Goal: Task Accomplishment & Management: Use online tool/utility

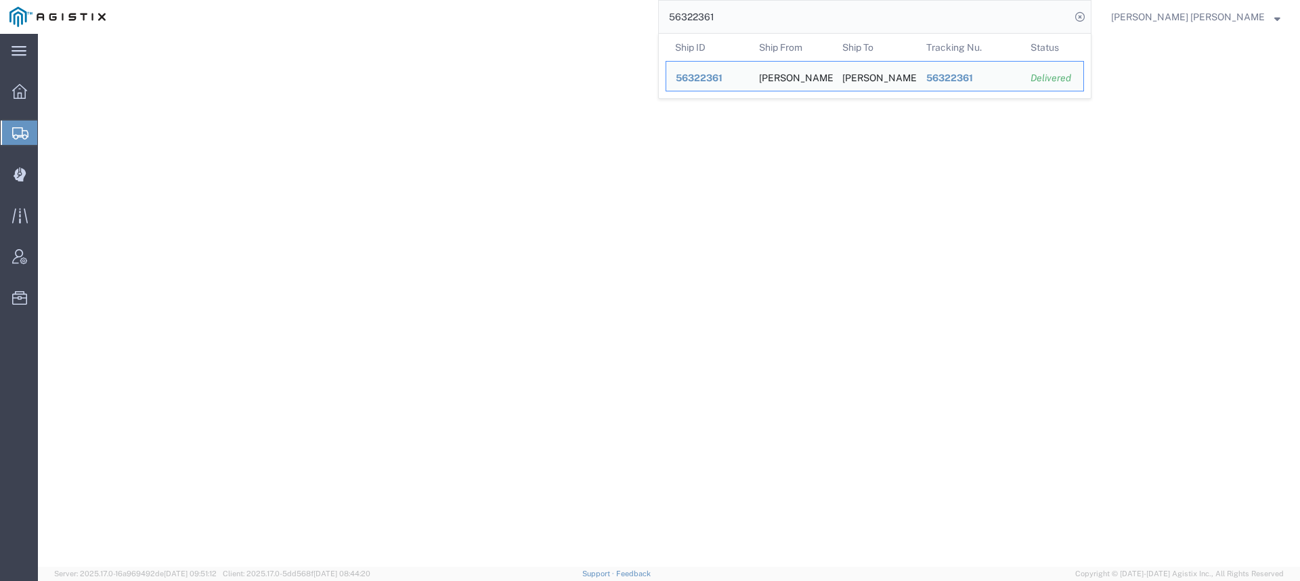
click at [814, 17] on input "56322361" at bounding box center [865, 17] width 412 height 32
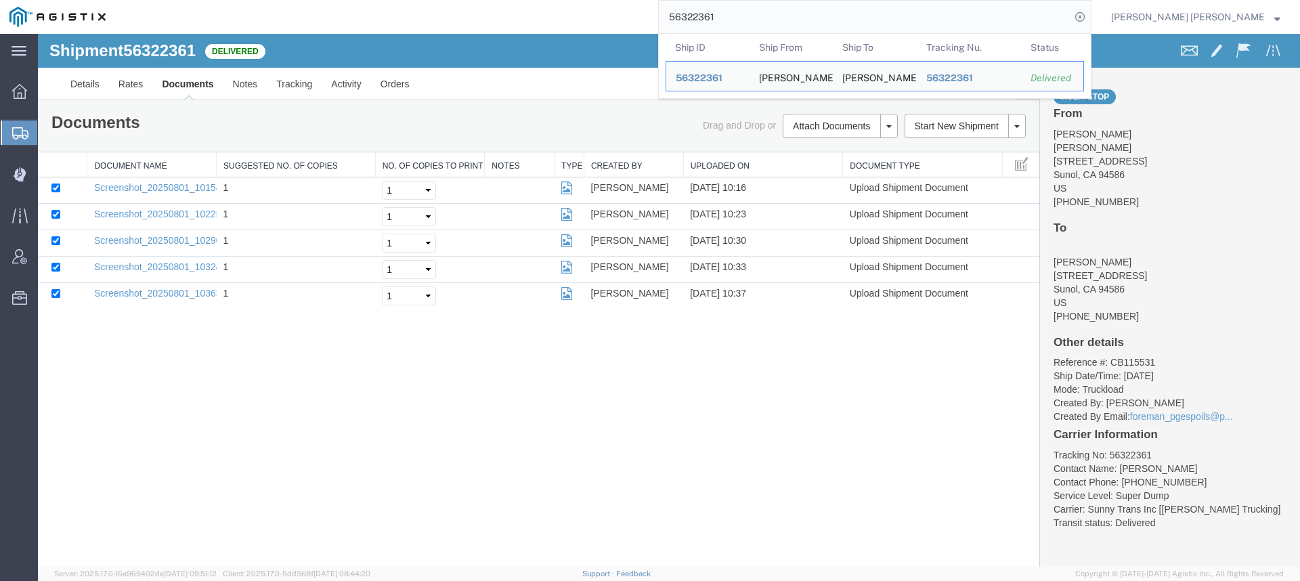
drag, startPoint x: 791, startPoint y: 14, endPoint x: 692, endPoint y: 14, distance: 98.1
click at [696, 14] on div "56322361 Ship ID Ship From Ship To Tracking Nu. Status Ship ID 56322361 Ship Fr…" at bounding box center [603, 17] width 976 height 34
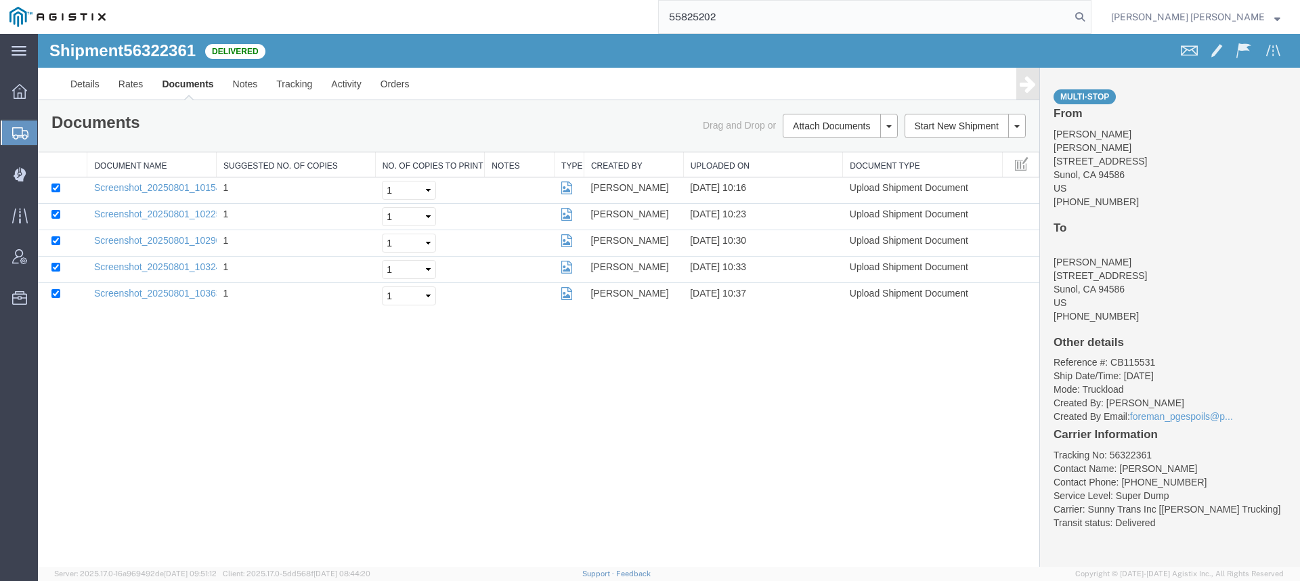
type input "55825202"
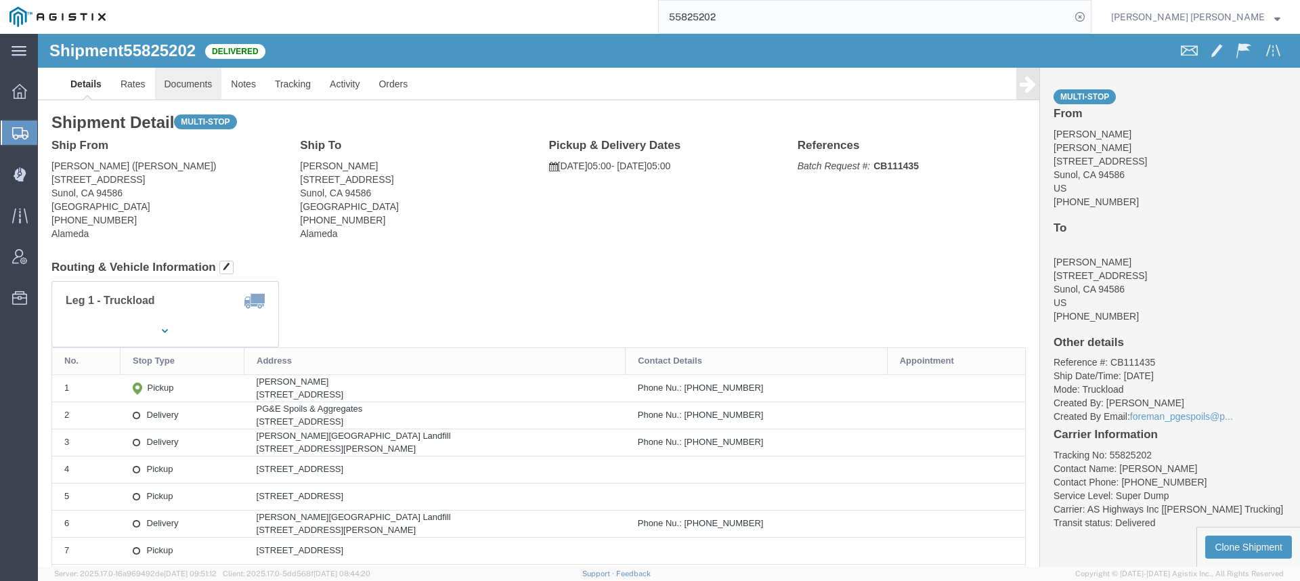
click link "Documents"
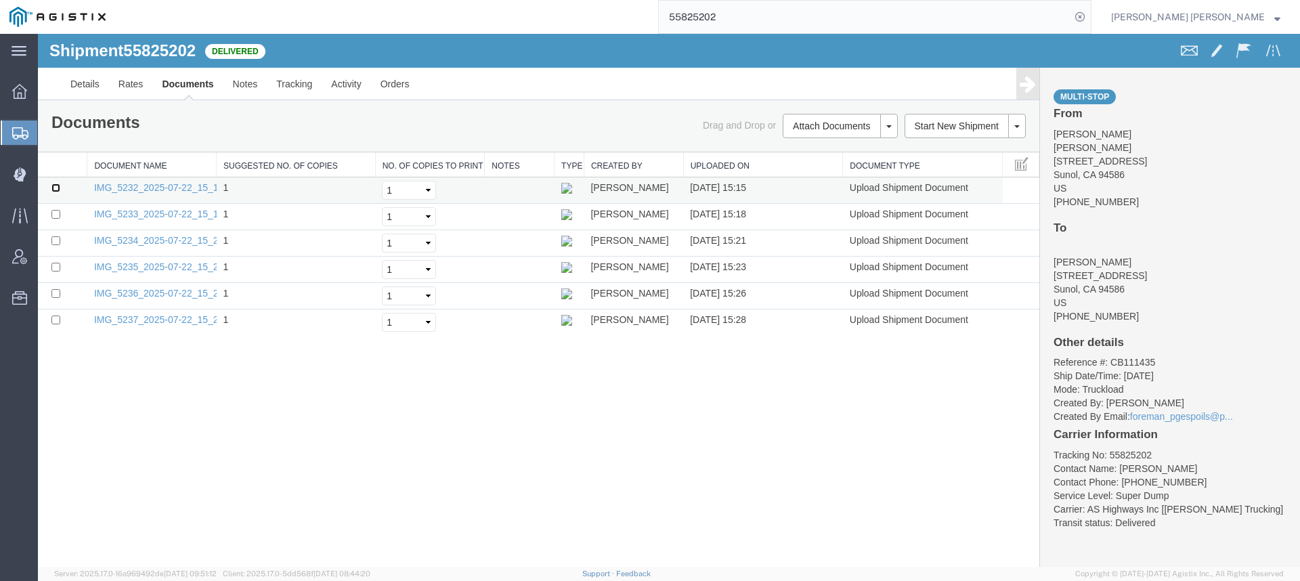
drag, startPoint x: 58, startPoint y: 188, endPoint x: 57, endPoint y: 199, distance: 10.9
click at [57, 188] on input "checkbox" at bounding box center [55, 187] width 9 height 9
checkbox input "true"
click at [56, 215] on input "checkbox" at bounding box center [55, 214] width 9 height 9
checkbox input "true"
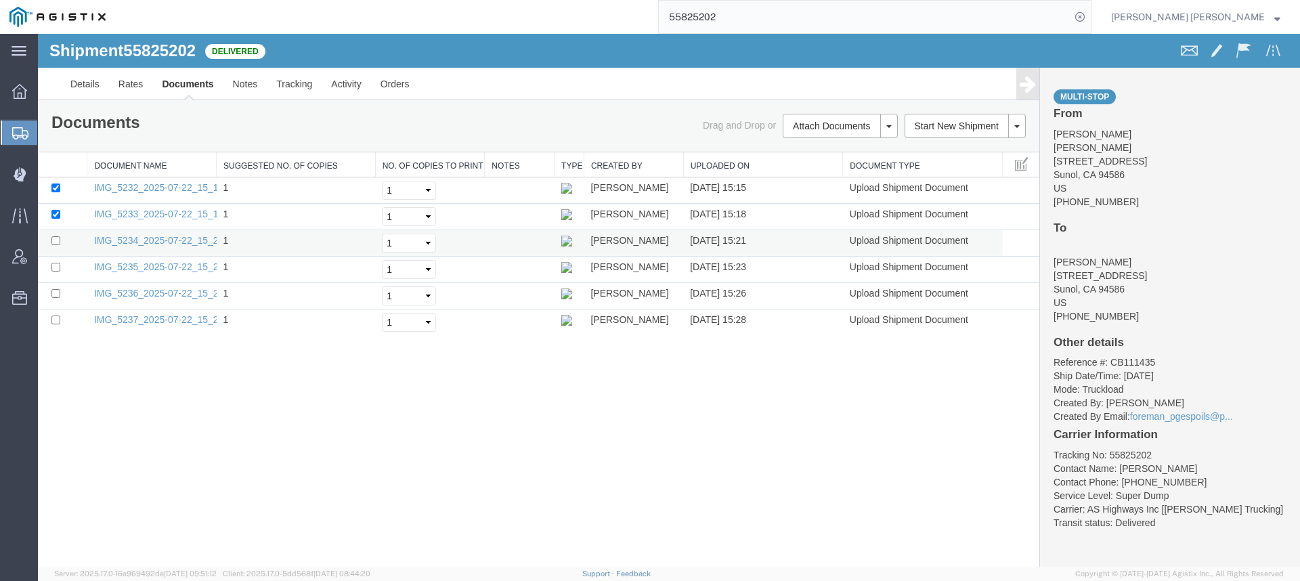
click at [56, 236] on td at bounding box center [62, 243] width 49 height 26
click at [57, 240] on input "checkbox" at bounding box center [55, 240] width 9 height 9
checkbox input "true"
click at [57, 267] on input "checkbox" at bounding box center [55, 267] width 9 height 9
checkbox input "true"
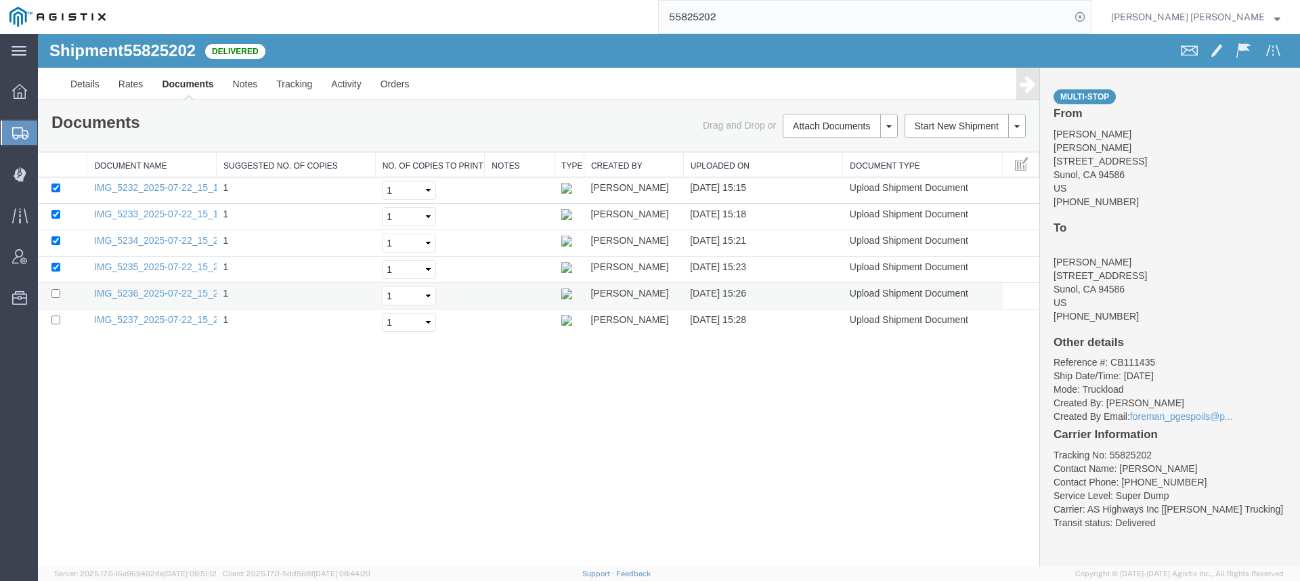
drag, startPoint x: 58, startPoint y: 288, endPoint x: 54, endPoint y: 301, distance: 14.0
click at [57, 288] on td at bounding box center [62, 296] width 49 height 26
click at [53, 291] on input "checkbox" at bounding box center [55, 293] width 9 height 9
checkbox input "true"
drag, startPoint x: 56, startPoint y: 315, endPoint x: 63, endPoint y: 314, distance: 6.8
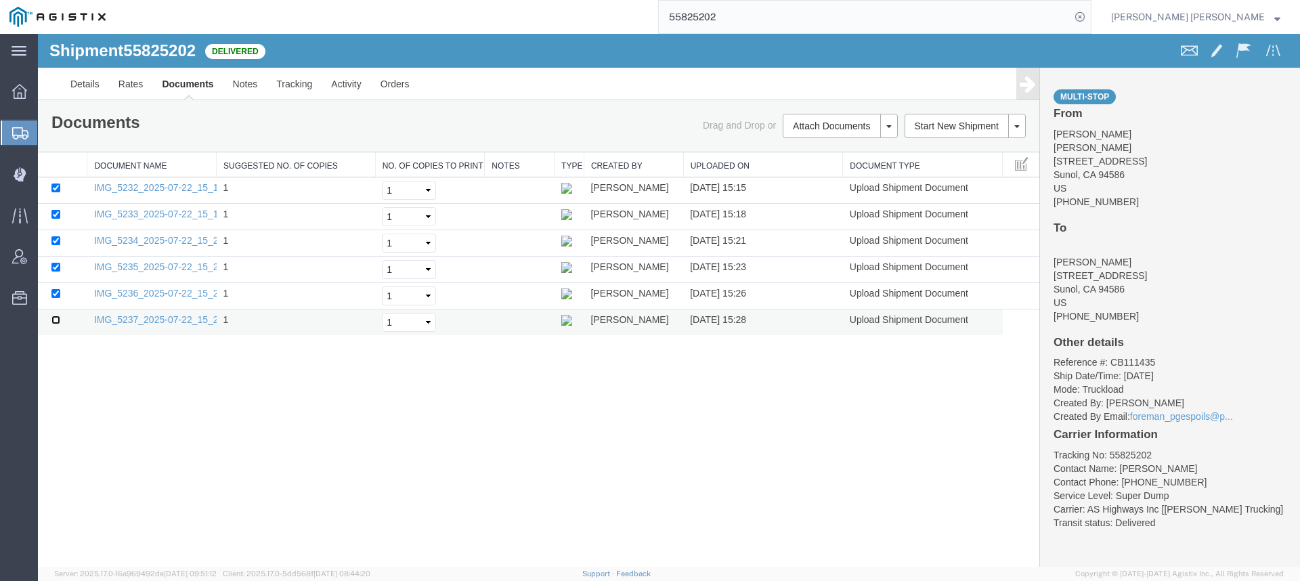
click at [56, 315] on input "checkbox" at bounding box center [55, 319] width 9 height 9
checkbox input "true"
click at [38, 34] on link "Print Documents" at bounding box center [38, 34] width 0 height 0
click at [47, 171] on span "Dispatch Manager" at bounding box center [41, 173] width 9 height 27
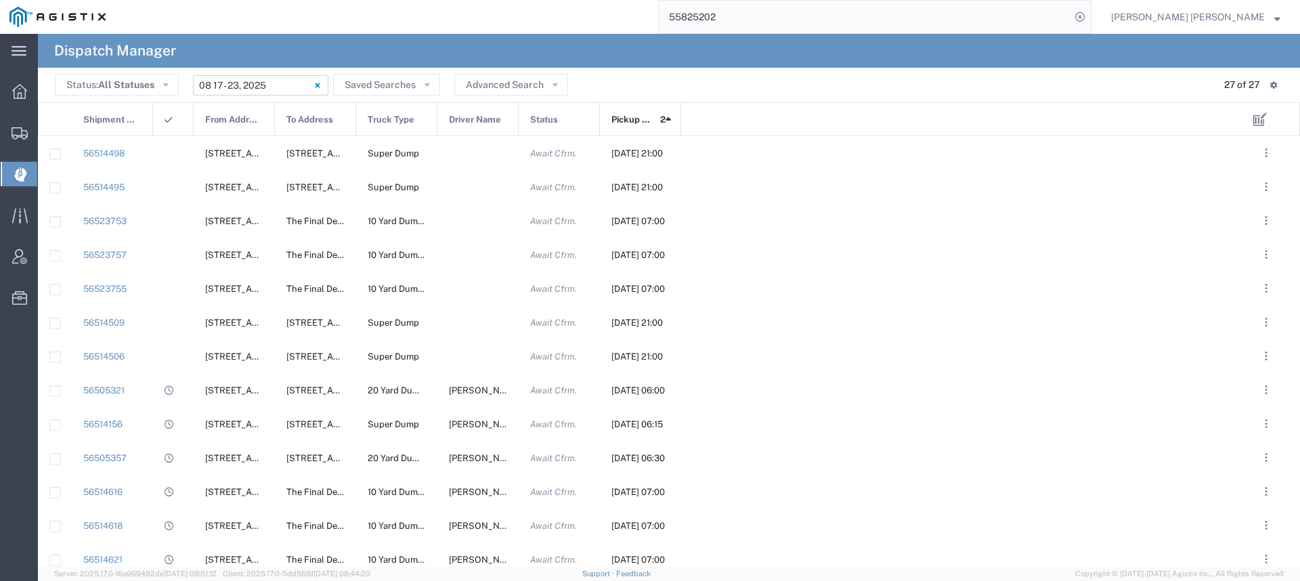
click at [213, 88] on input "[DATE] - [DATE]" at bounding box center [260, 85] width 135 height 20
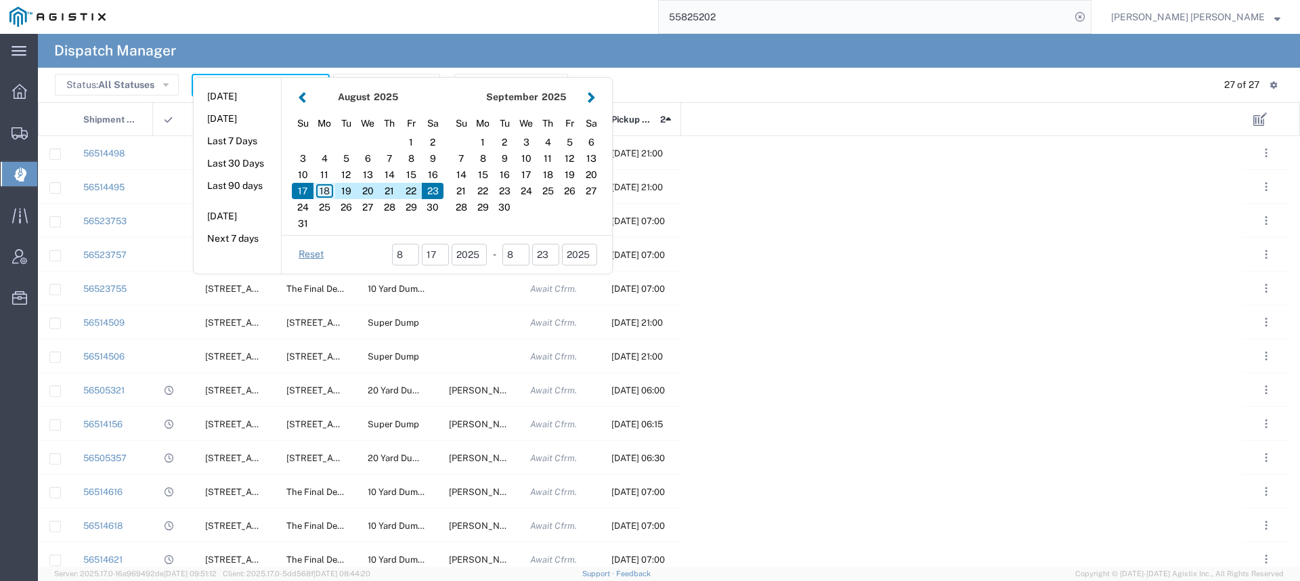
click at [319, 190] on div "18" at bounding box center [324, 191] width 22 height 16
click at [322, 190] on div "18" at bounding box center [324, 191] width 22 height 16
type input "[DATE]"
type input "[DATE] - [DATE]"
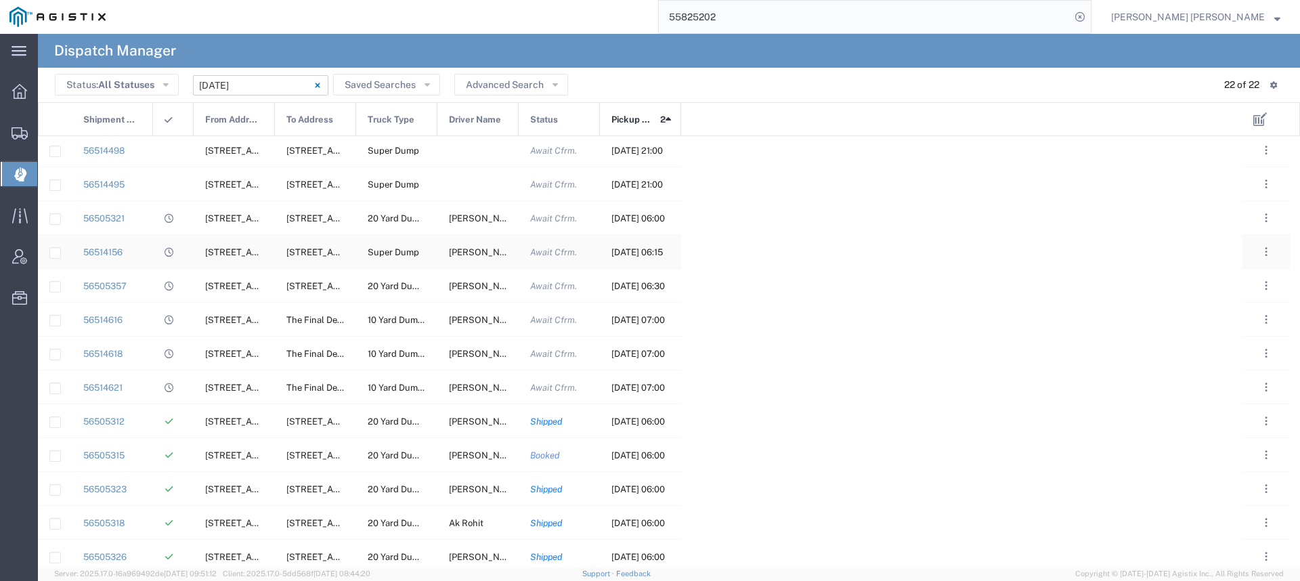
scroll to position [5, 0]
click at [476, 251] on span "[PERSON_NAME]" at bounding box center [485, 249] width 73 height 10
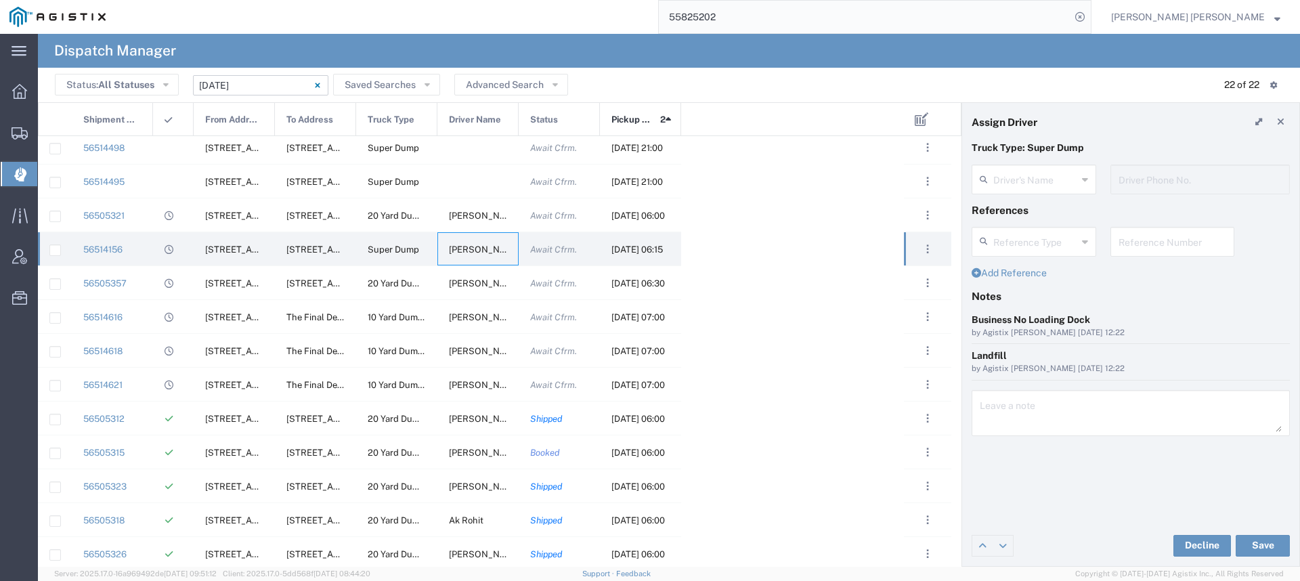
type input "[PERSON_NAME]"
type input "9255650374"
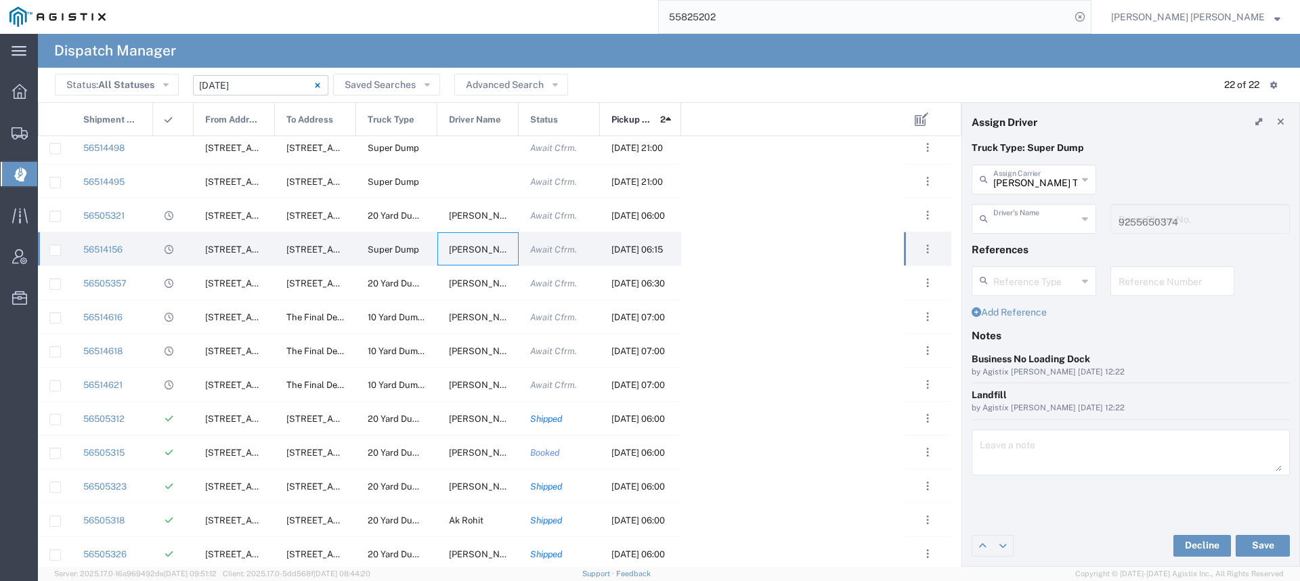
click at [1046, 220] on input "text" at bounding box center [1035, 218] width 84 height 24
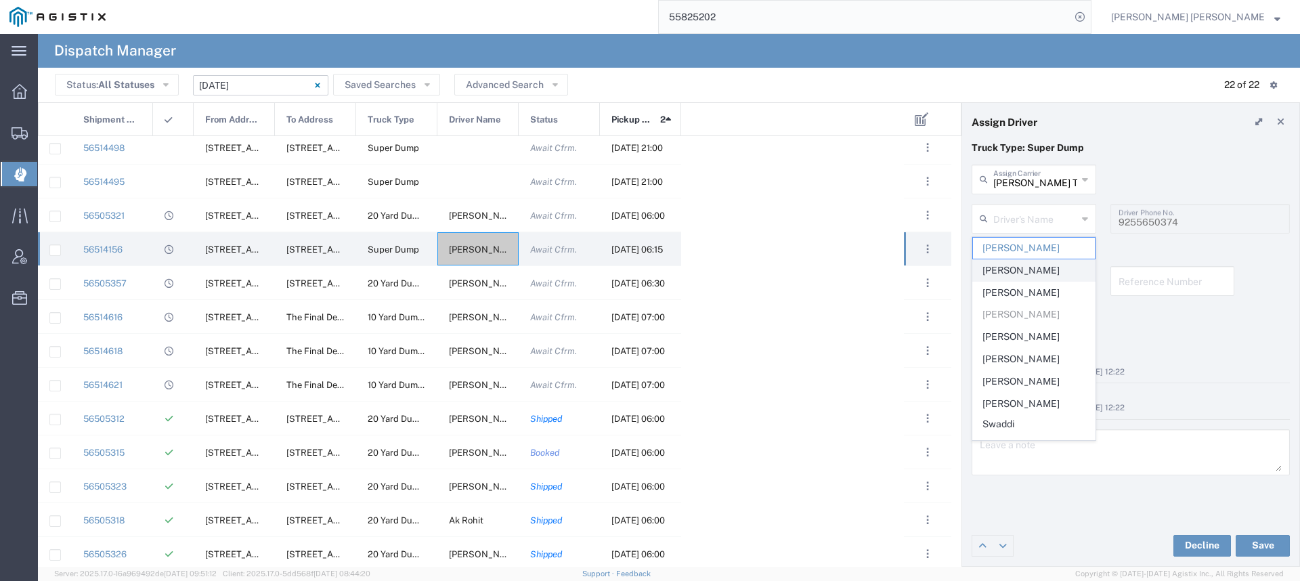
click at [1028, 275] on span "[PERSON_NAME]" at bounding box center [1034, 270] width 122 height 21
type input "[PERSON_NAME]"
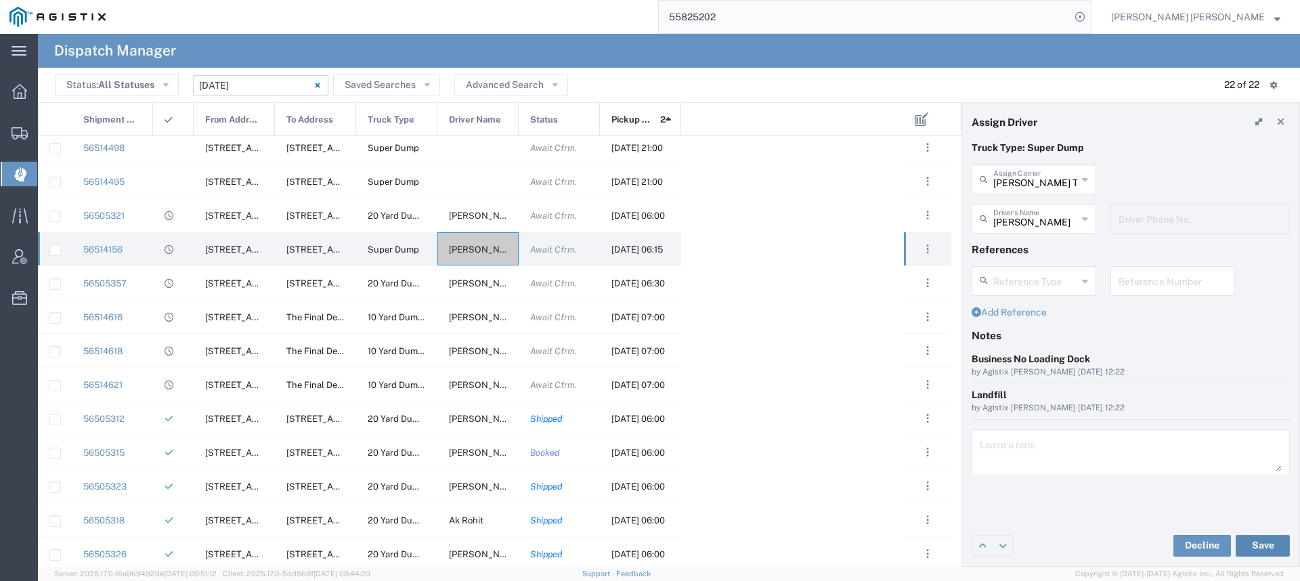
click at [1268, 551] on button "Save" at bounding box center [1262, 546] width 54 height 22
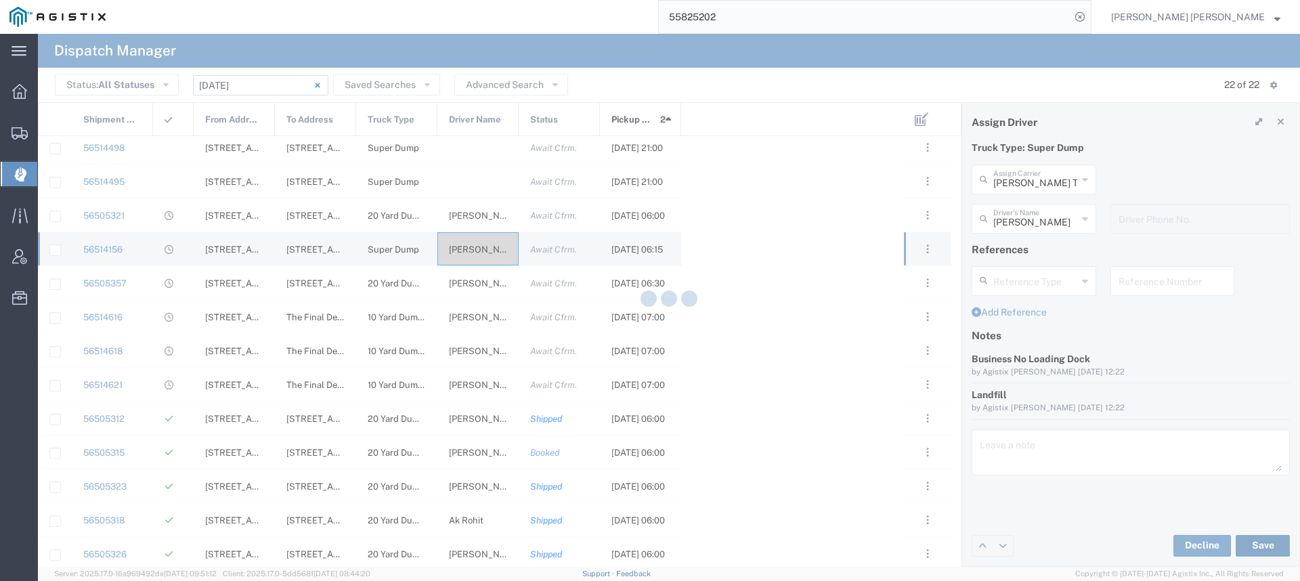
type input "[PERSON_NAME]"
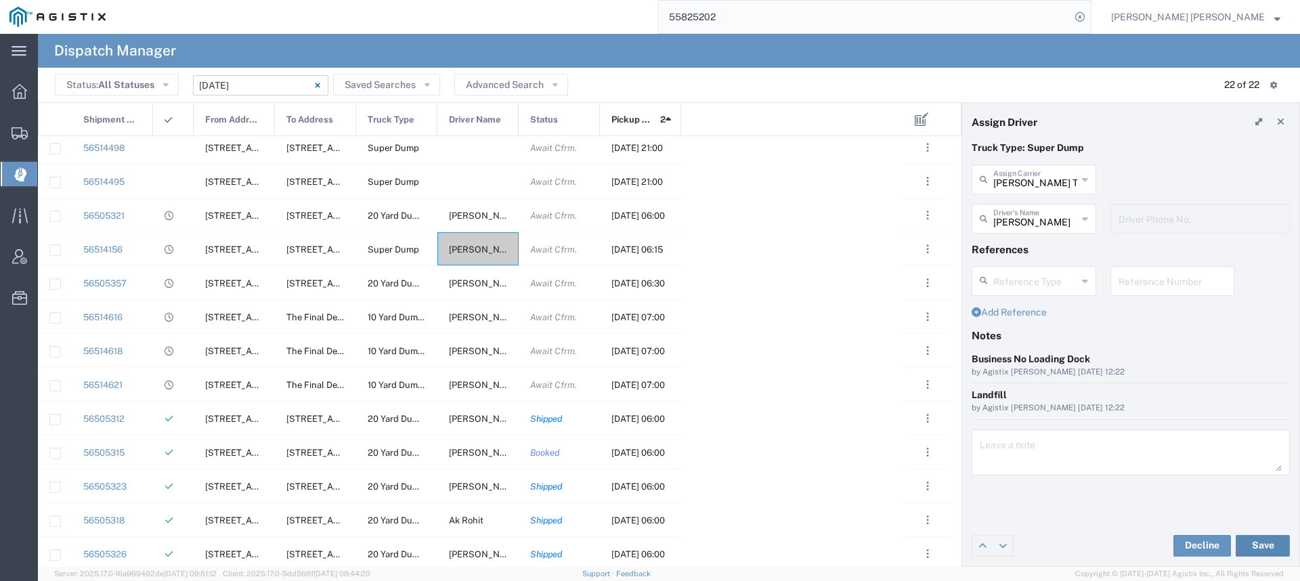
click at [1257, 548] on button "Save" at bounding box center [1262, 546] width 54 height 22
